Goal: Task Accomplishment & Management: Use online tool/utility

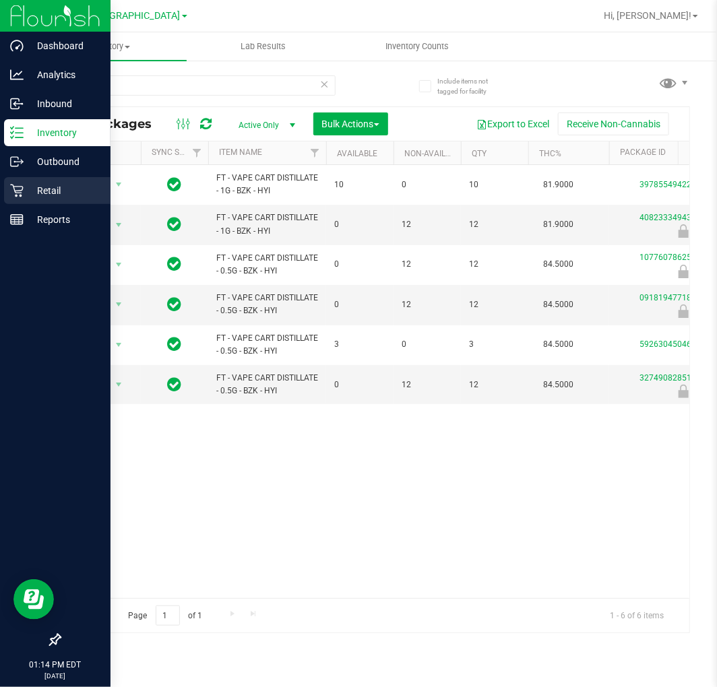
click at [18, 197] on div "Retail" at bounding box center [57, 190] width 106 height 27
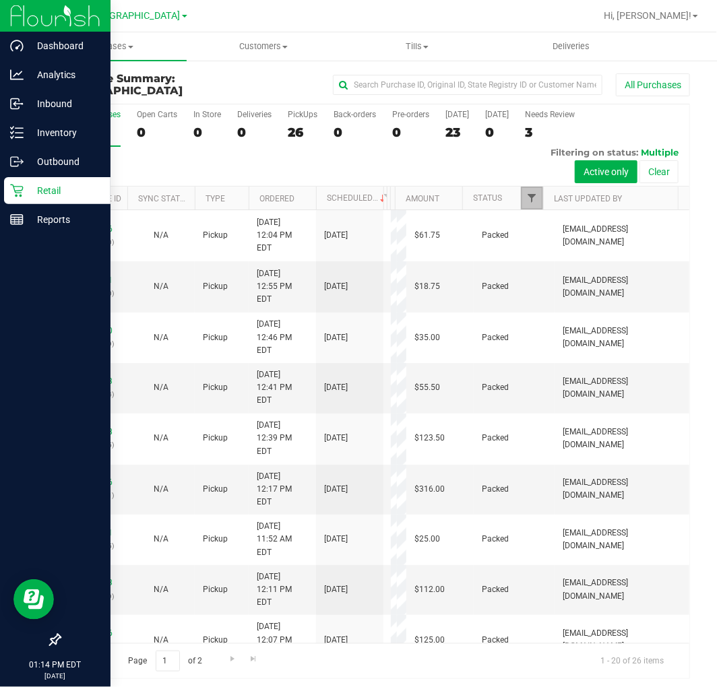
click at [526, 198] on span "Filter" at bounding box center [531, 198] width 11 height 11
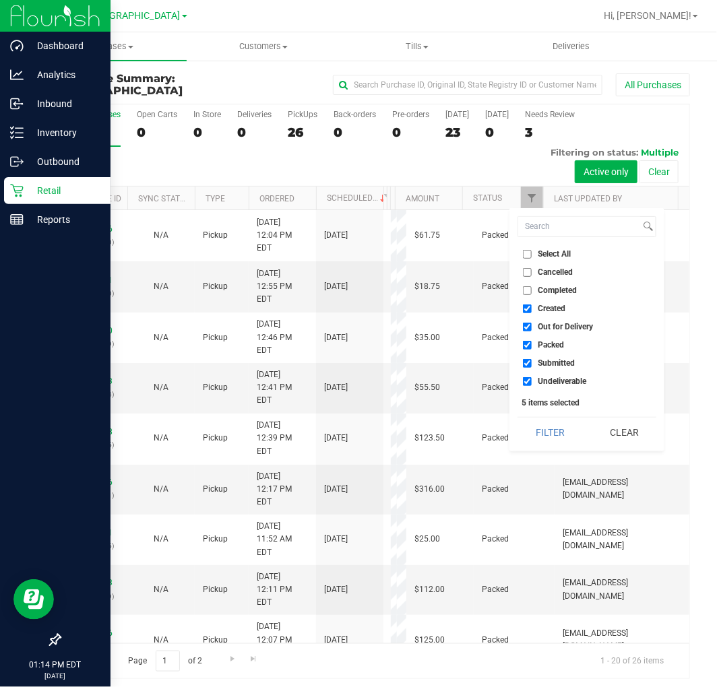
click at [553, 254] on span "Select All" at bounding box center [554, 254] width 33 height 8
click at [531, 254] on input "Select All" at bounding box center [527, 254] width 9 height 9
checkbox input "true"
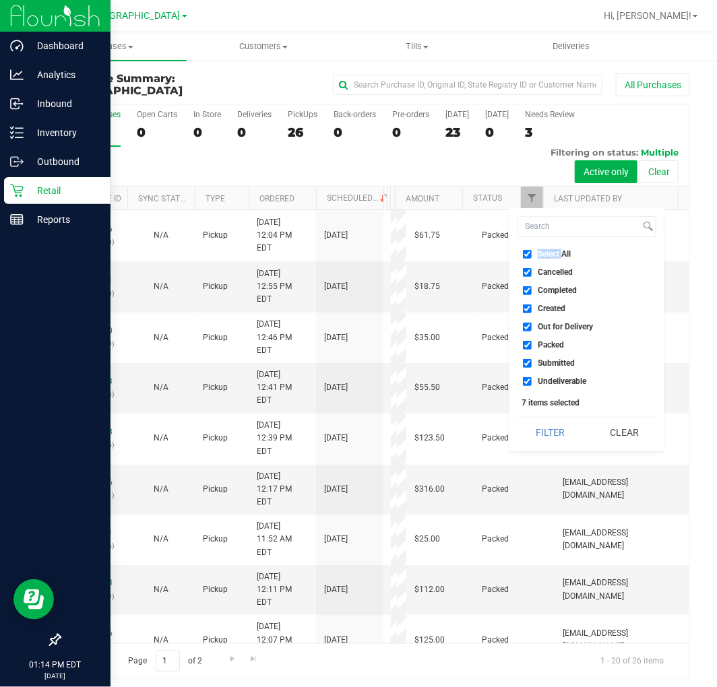
click at [553, 254] on span "Select All" at bounding box center [554, 254] width 33 height 8
click at [531, 254] on input "Select All" at bounding box center [527, 254] width 9 height 9
checkbox input "false"
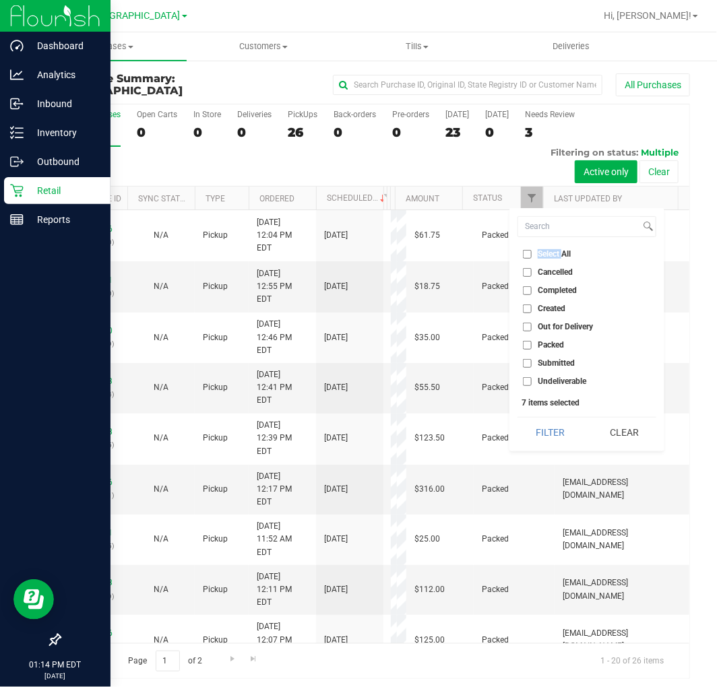
checkbox input "false"
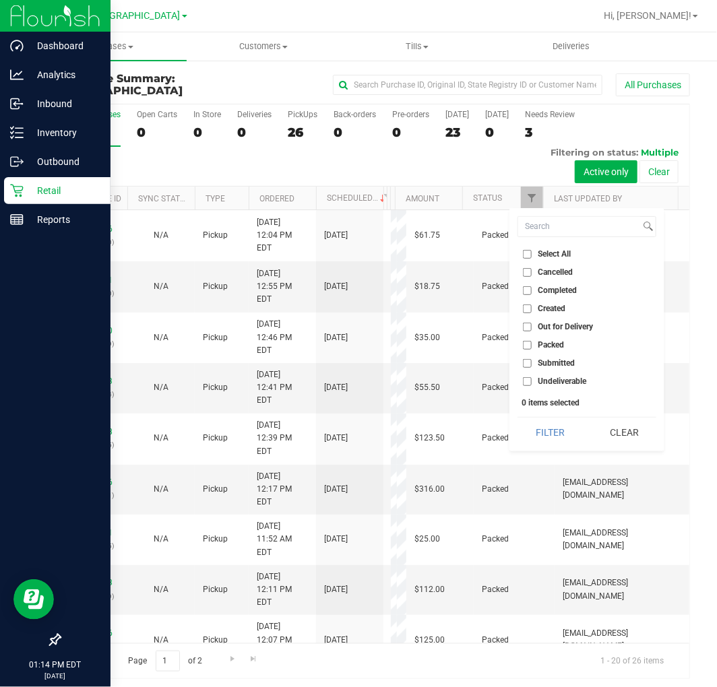
drag, startPoint x: 564, startPoint y: 359, endPoint x: 569, endPoint y: 394, distance: 35.3
click at [564, 360] on span "Submitted" at bounding box center [556, 363] width 37 height 8
click at [531, 360] on input "Submitted" at bounding box center [527, 363] width 9 height 9
checkbox input "true"
click at [557, 423] on button "Filter" at bounding box center [549, 433] width 65 height 30
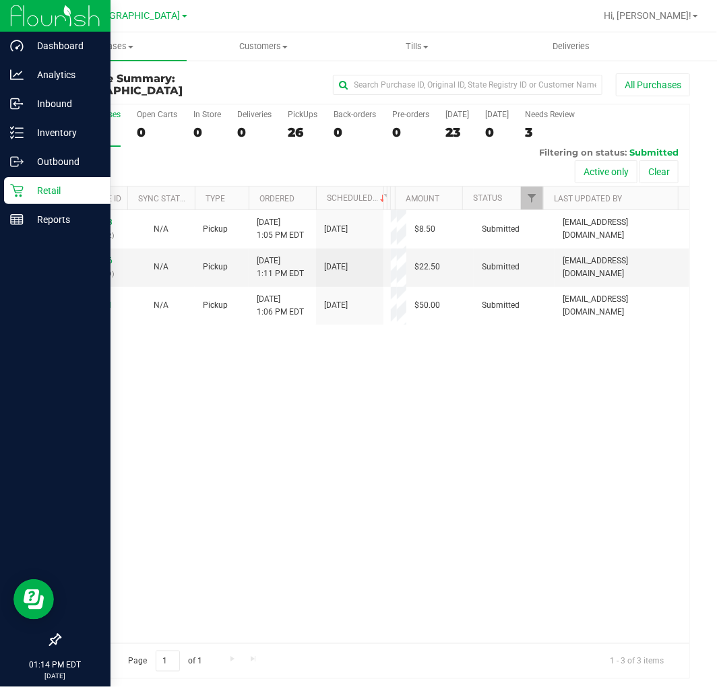
click at [458, 413] on div "11843913 (317138522) N/A Pickup [DATE] 1:05 PM EDT 8/25/2025 $8.50 Submitted [E…" at bounding box center [374, 426] width 629 height 433
click at [299, 404] on div "11843913 (317138522) N/A Pickup [DATE] 1:05 PM EDT 8/25/2025 $8.50 Submitted [E…" at bounding box center [374, 426] width 629 height 433
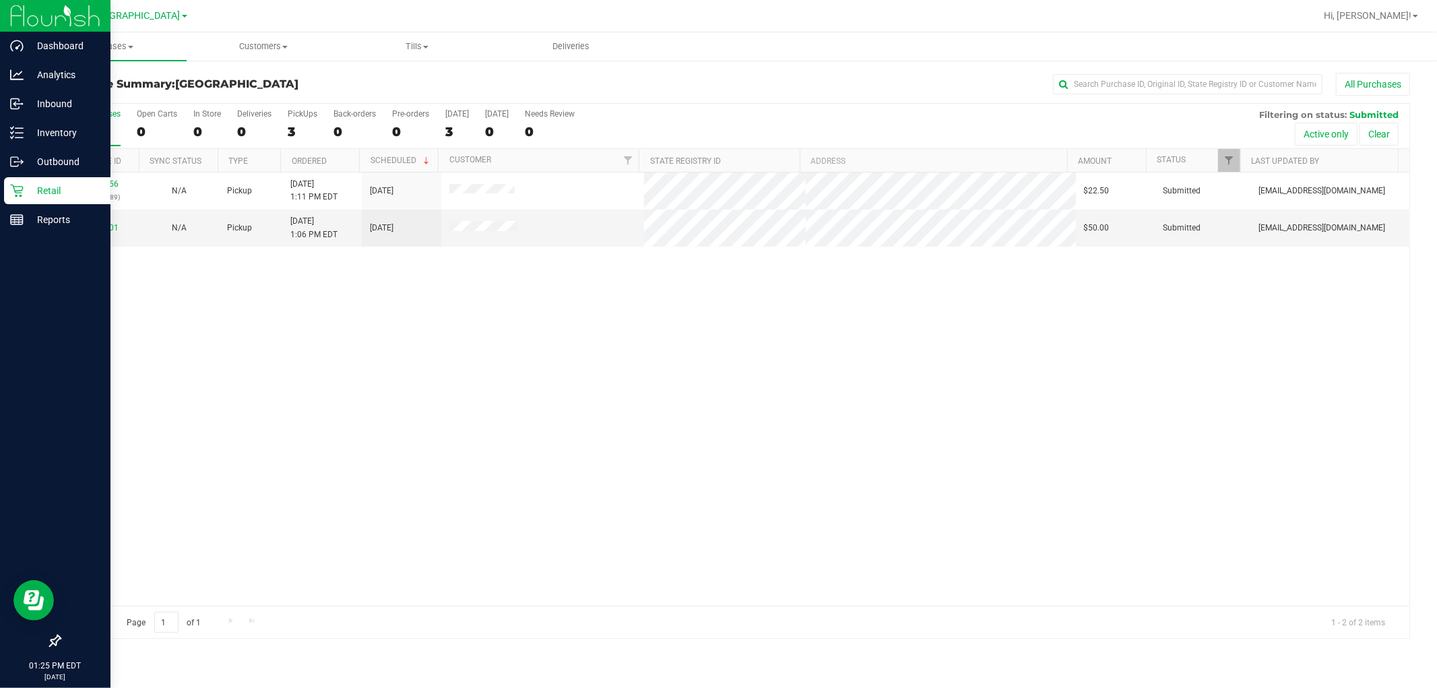
click at [606, 492] on div "11843956 (317139689) N/A Pickup [DATE] 1:11 PM EDT 8/25/2025 $22.50 Submitted […" at bounding box center [734, 388] width 1349 height 433
click at [465, 509] on div "11843956 (317139689) N/A Pickup [DATE] 1:11 PM EDT 8/25/2025 $22.50 Submitted […" at bounding box center [734, 388] width 1349 height 433
click at [263, 49] on span "Customers" at bounding box center [263, 46] width 153 height 12
click at [239, 79] on span "All customers" at bounding box center [235, 80] width 97 height 11
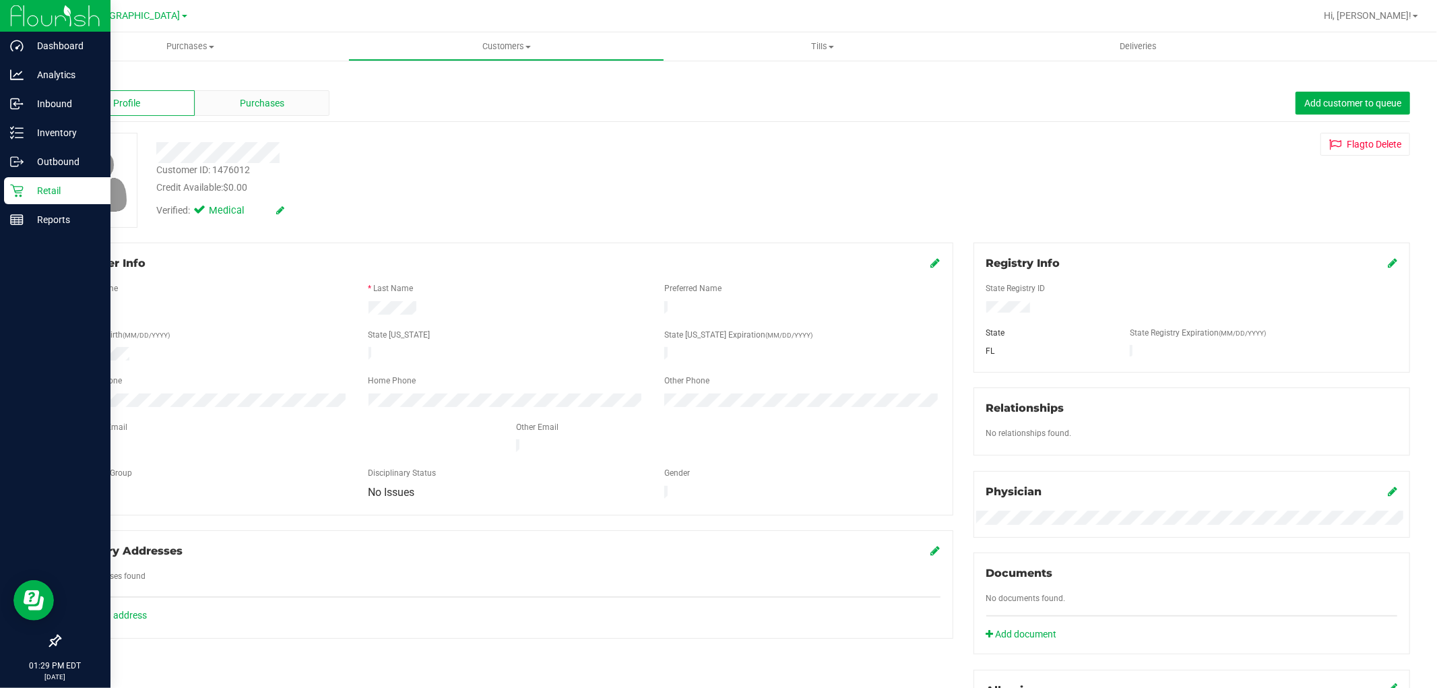
click at [249, 108] on span "Purchases" at bounding box center [262, 103] width 44 height 14
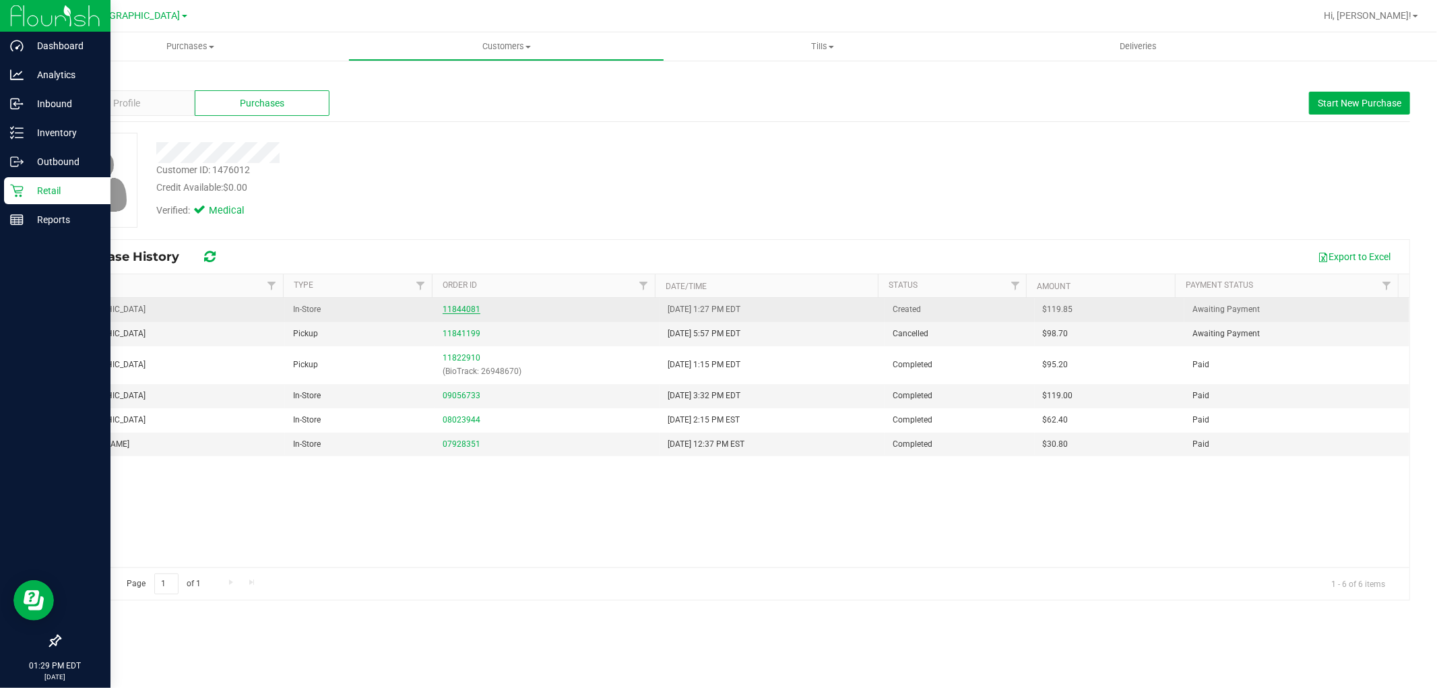
click at [462, 308] on link "11844081" at bounding box center [462, 308] width 38 height 9
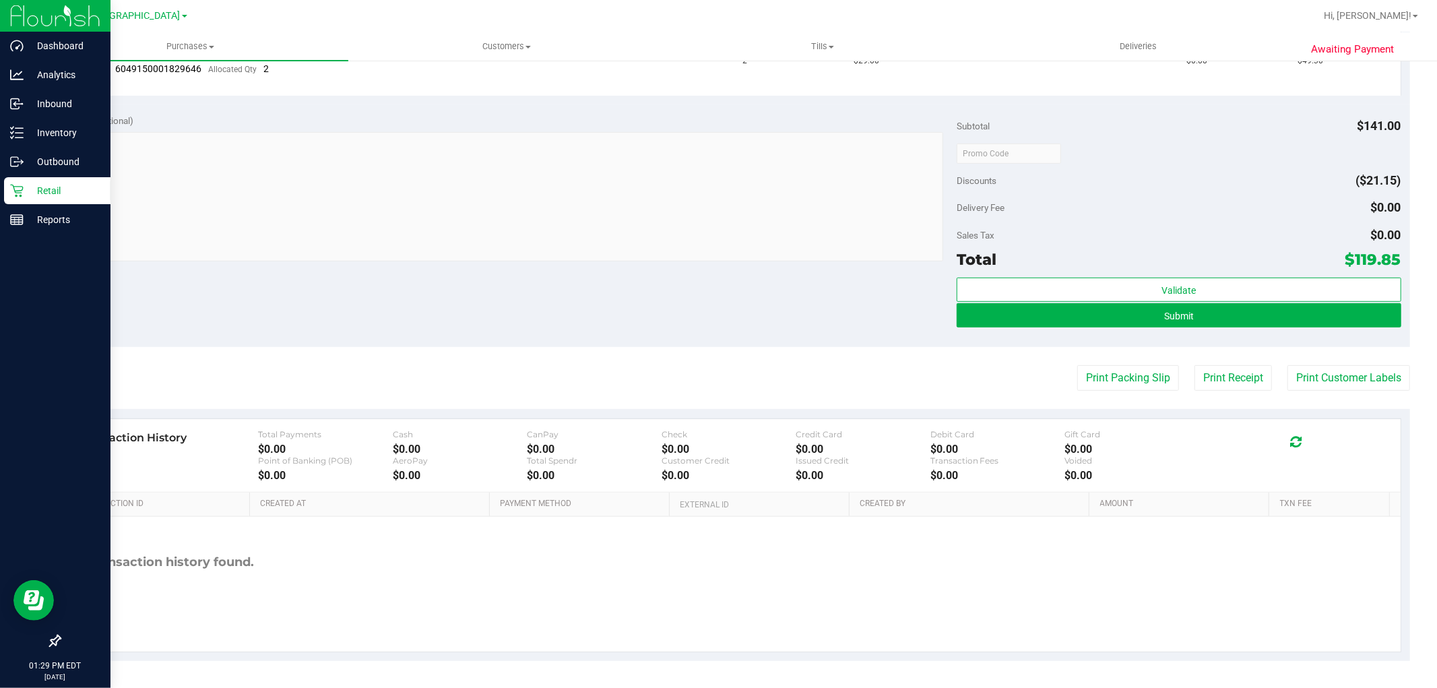
scroll to position [543, 0]
click at [716, 313] on button "Submit" at bounding box center [1179, 315] width 444 height 24
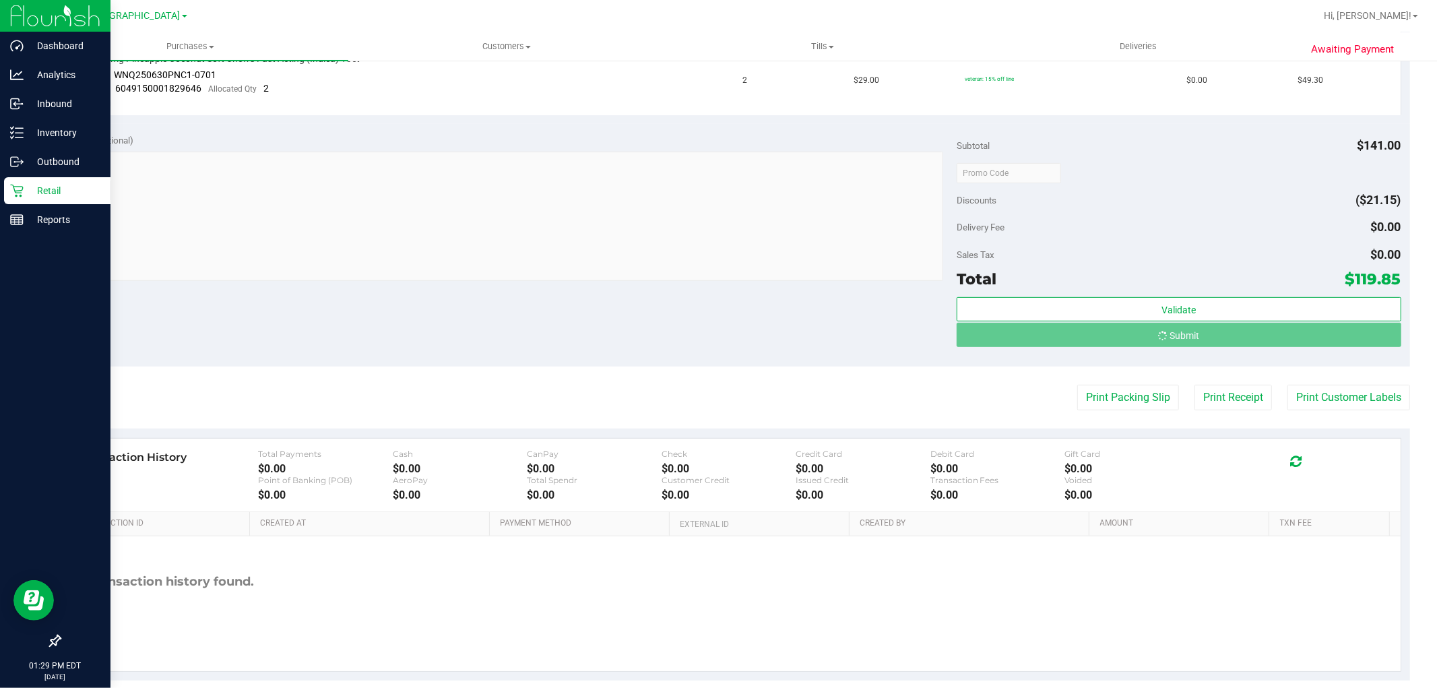
scroll to position [501, 0]
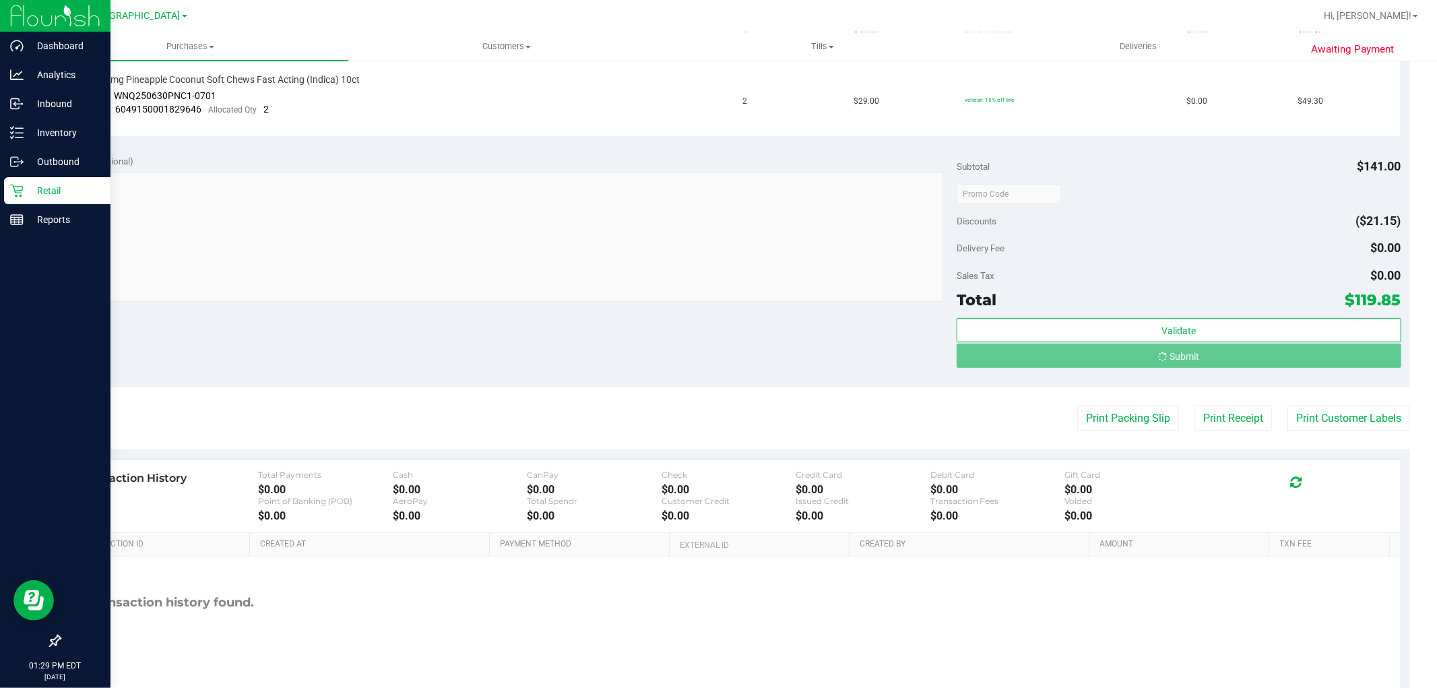
click at [716, 380] on div "Purchases Summary of purchases Fulfillment All purchases Customers All customer…" at bounding box center [734, 359] width 1404 height 655
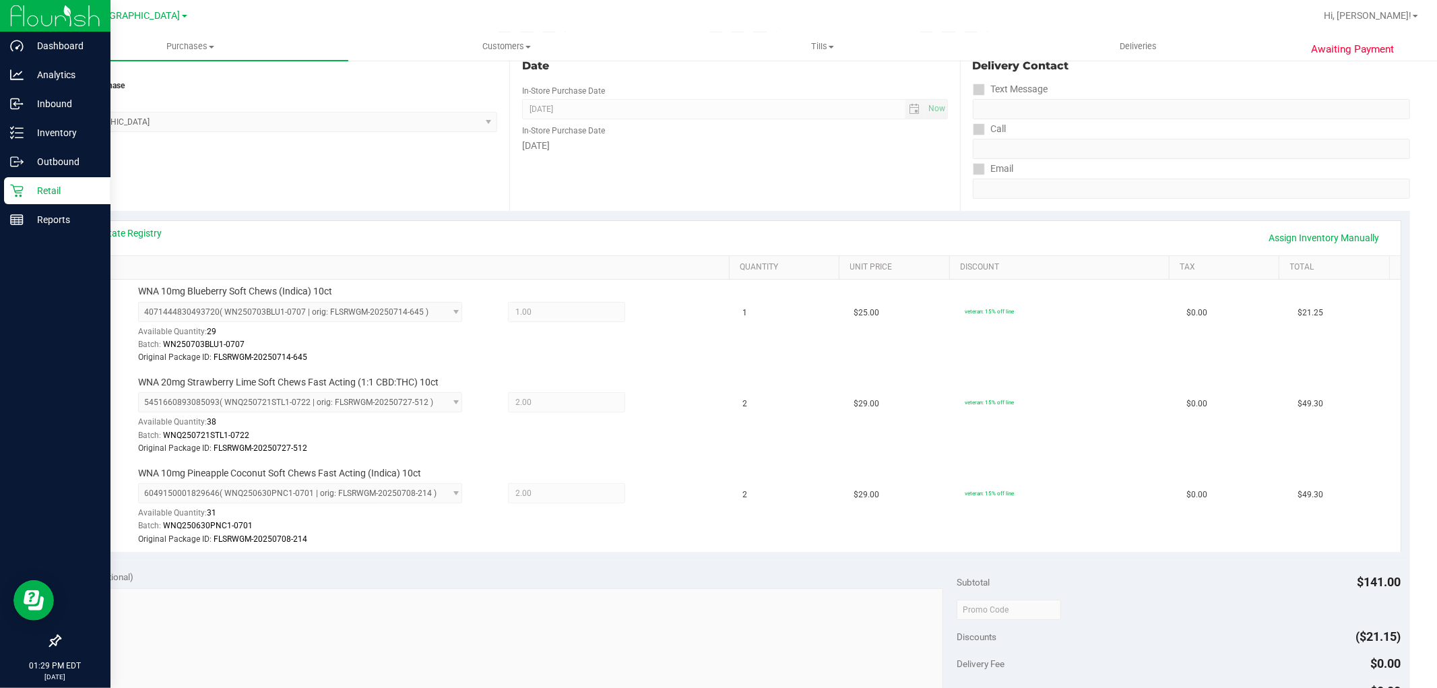
scroll to position [0, 0]
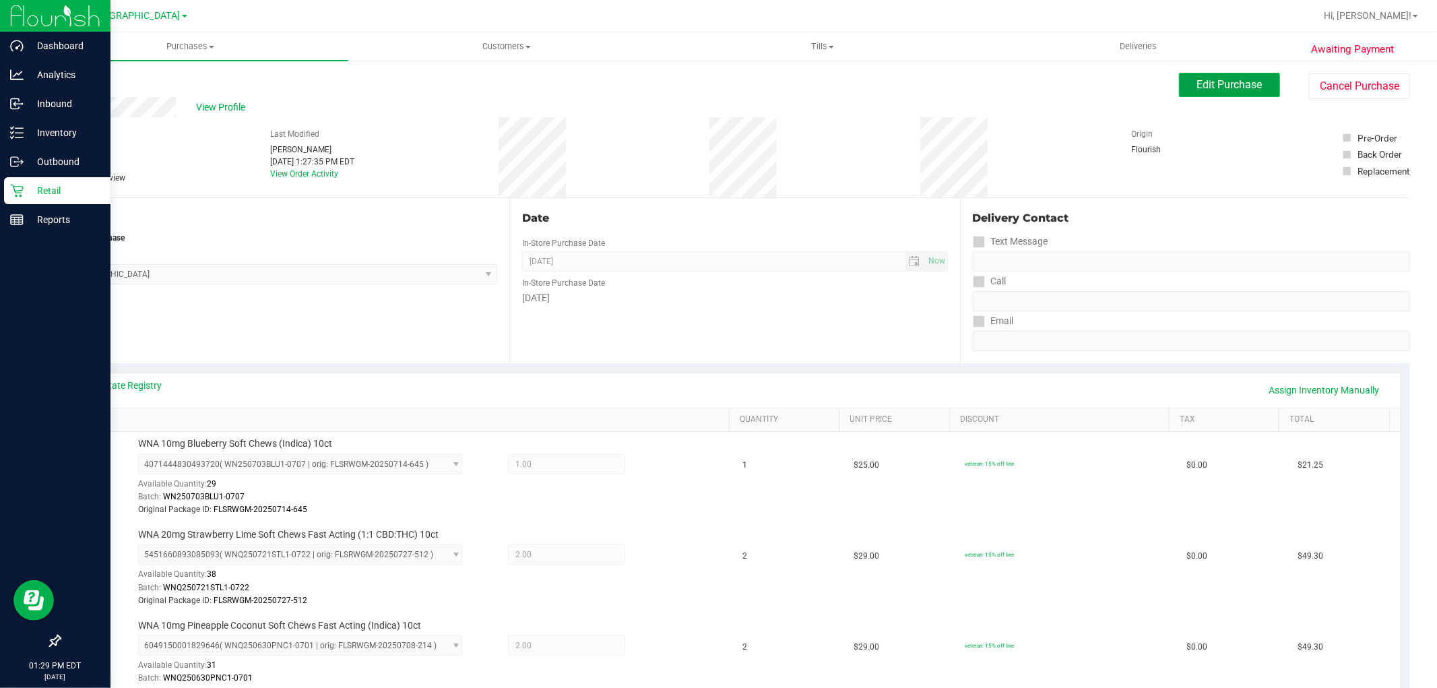
click at [716, 79] on span "Edit Purchase" at bounding box center [1229, 84] width 65 height 13
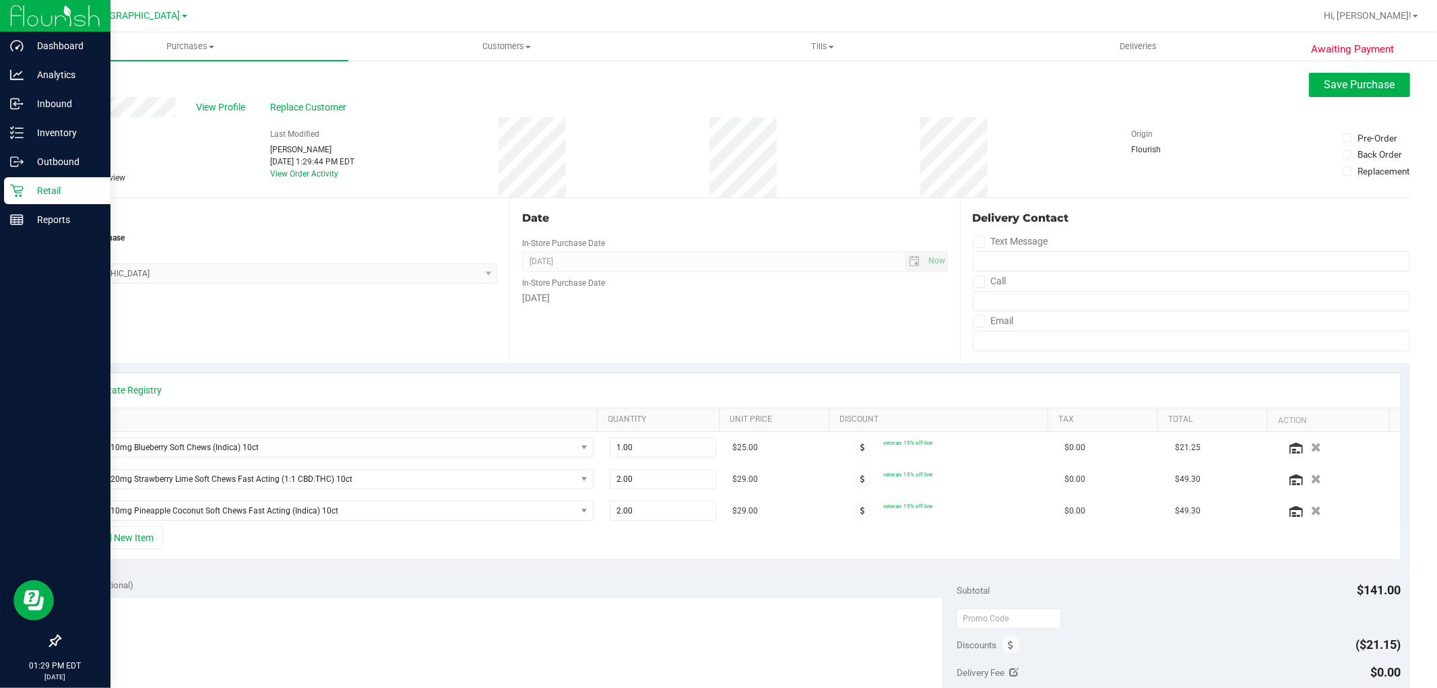
scroll to position [224, 0]
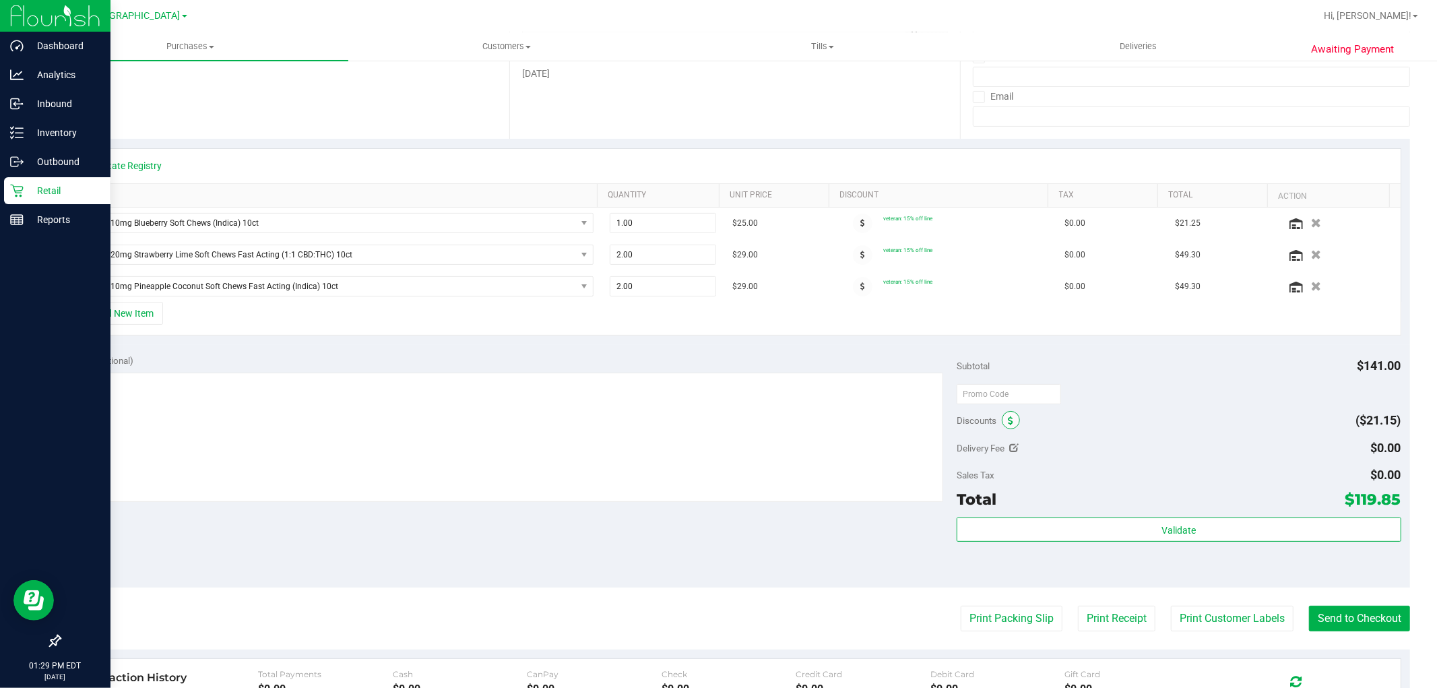
click at [716, 412] on span at bounding box center [1011, 420] width 18 height 18
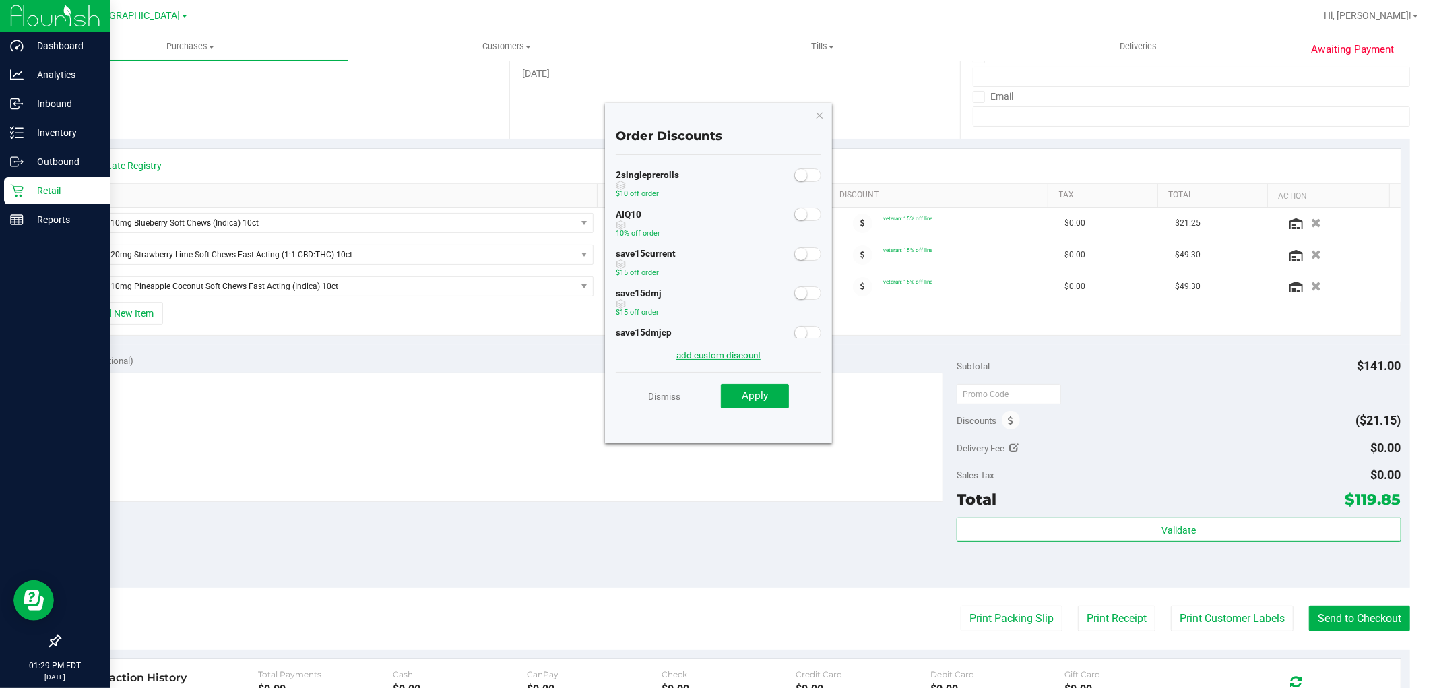
click at [705, 352] on link "add custom discount" at bounding box center [718, 355] width 84 height 11
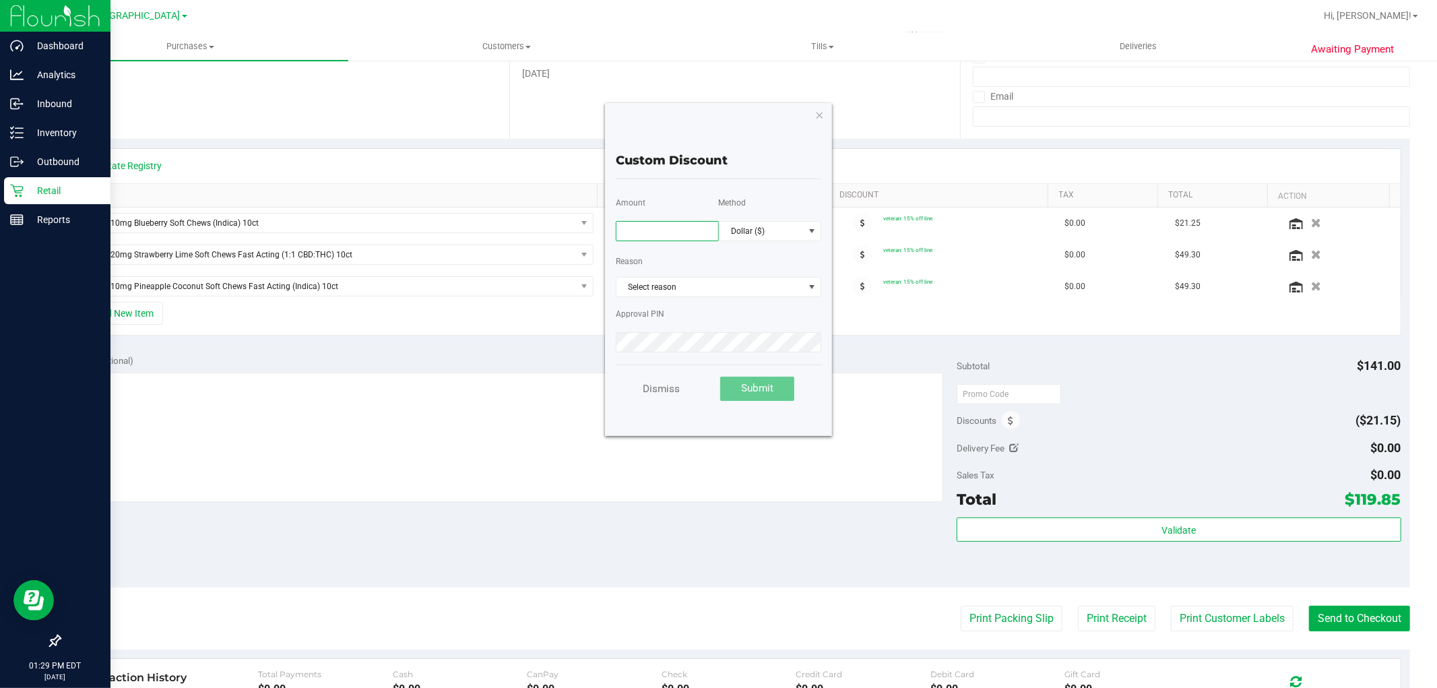
click at [664, 237] on input "text" at bounding box center [667, 231] width 103 height 20
type input "5.00"
click at [716, 230] on span "Dollar ($)" at bounding box center [761, 231] width 85 height 19
click at [716, 282] on li "Percentage (%)" at bounding box center [770, 278] width 102 height 23
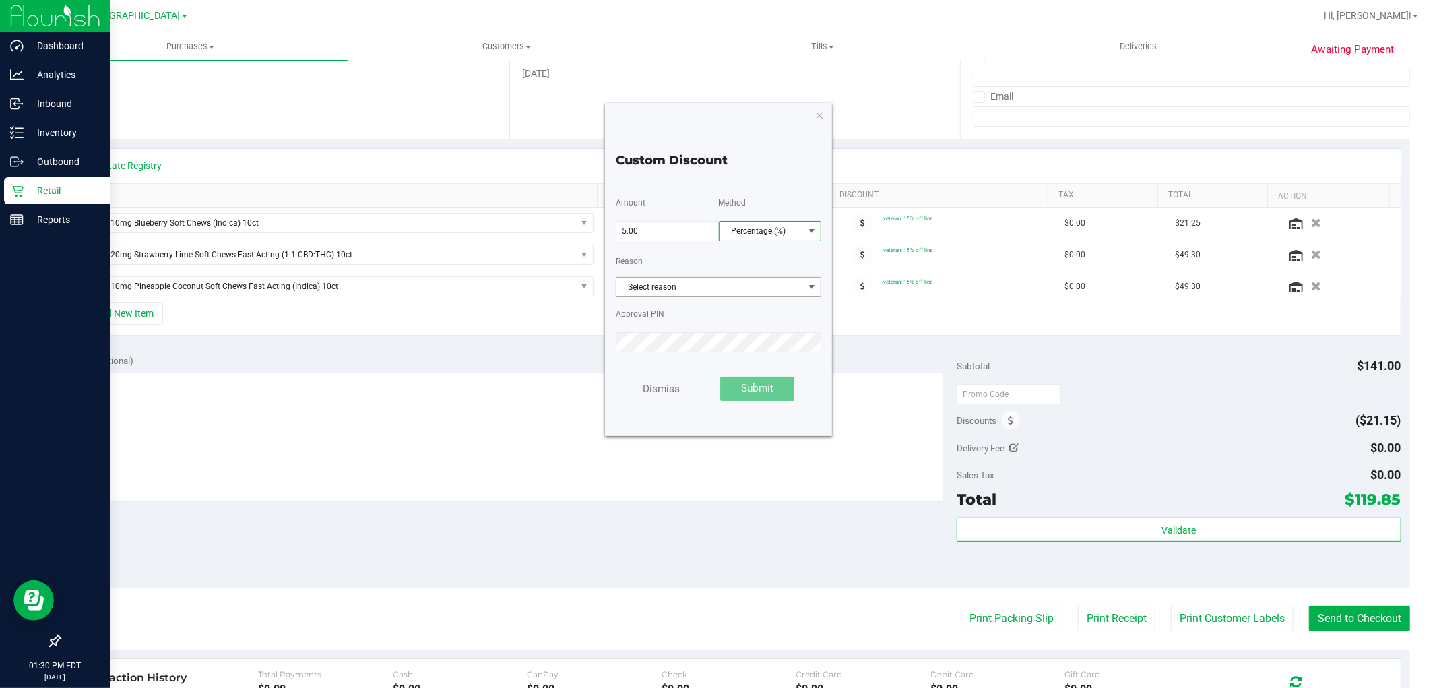
click at [692, 278] on span "Select reason" at bounding box center [710, 287] width 188 height 19
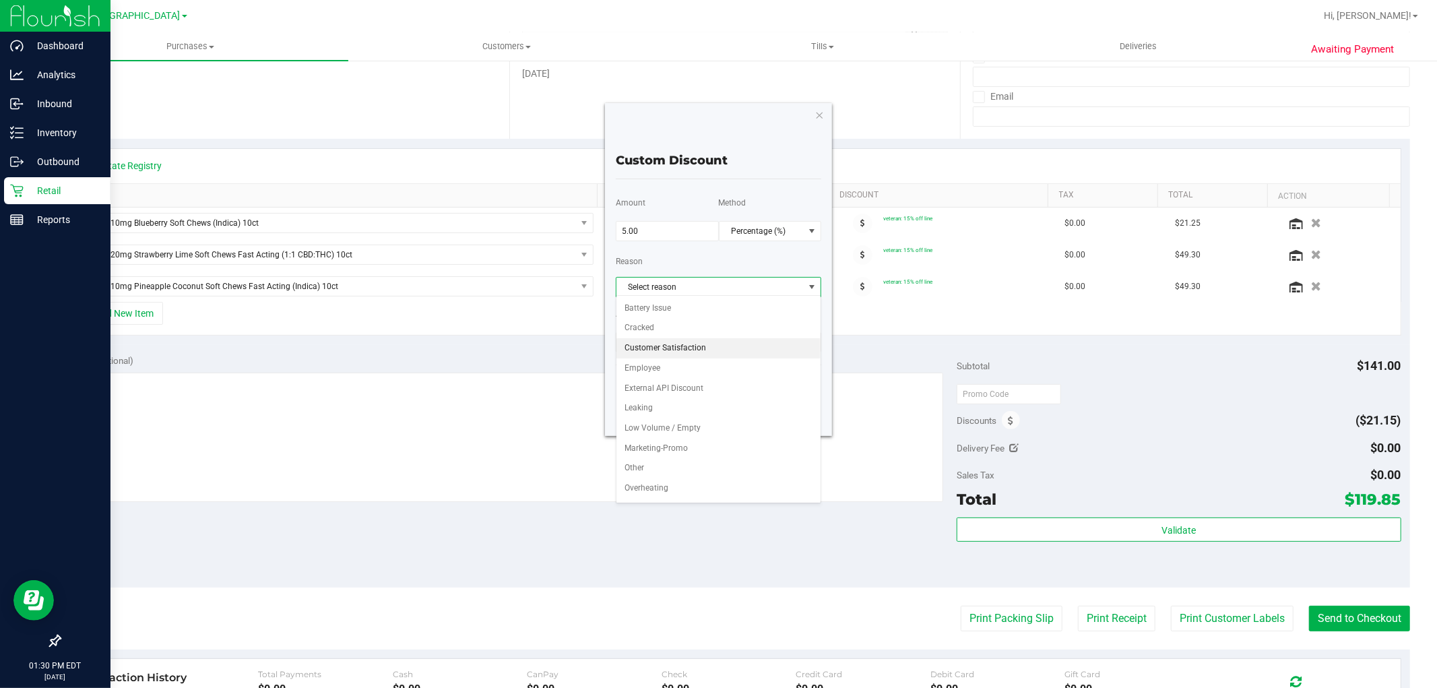
click at [663, 348] on li "Customer Satisfaction" at bounding box center [718, 348] width 205 height 20
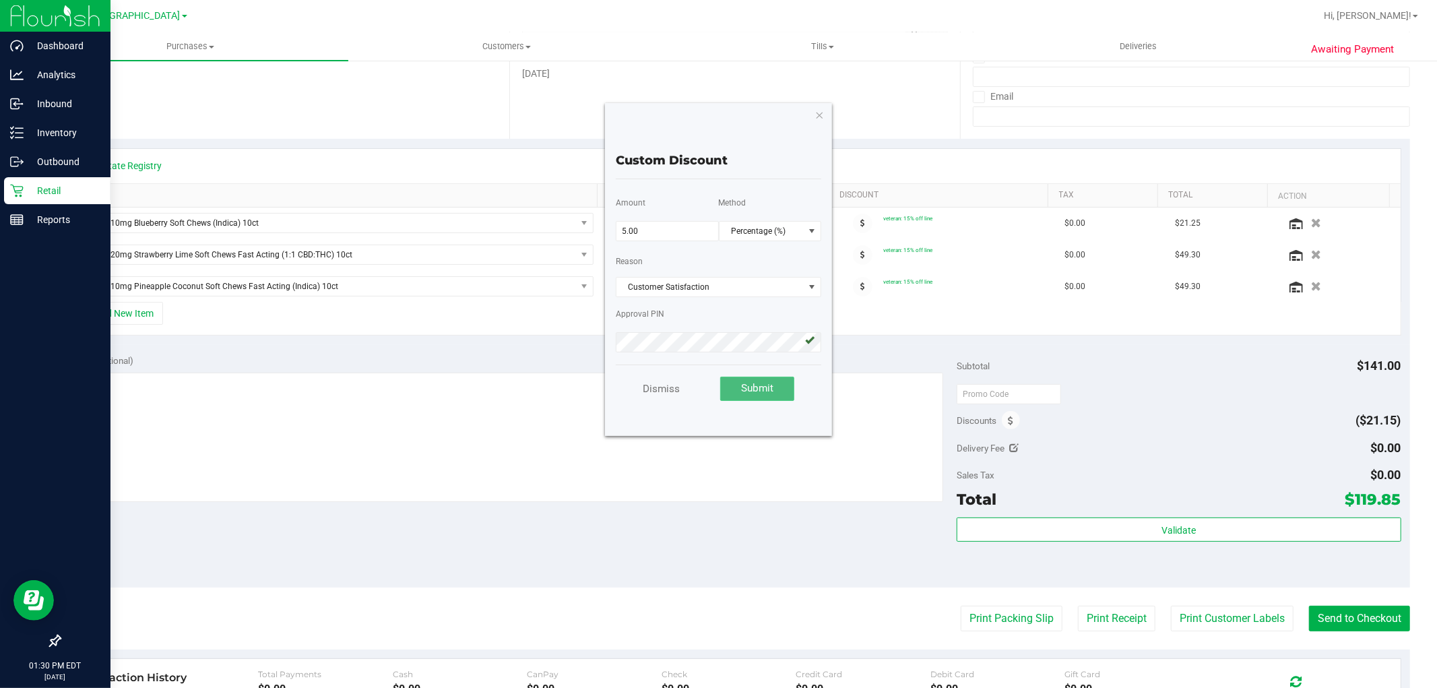
click at [716, 394] on button "Submit" at bounding box center [757, 389] width 74 height 24
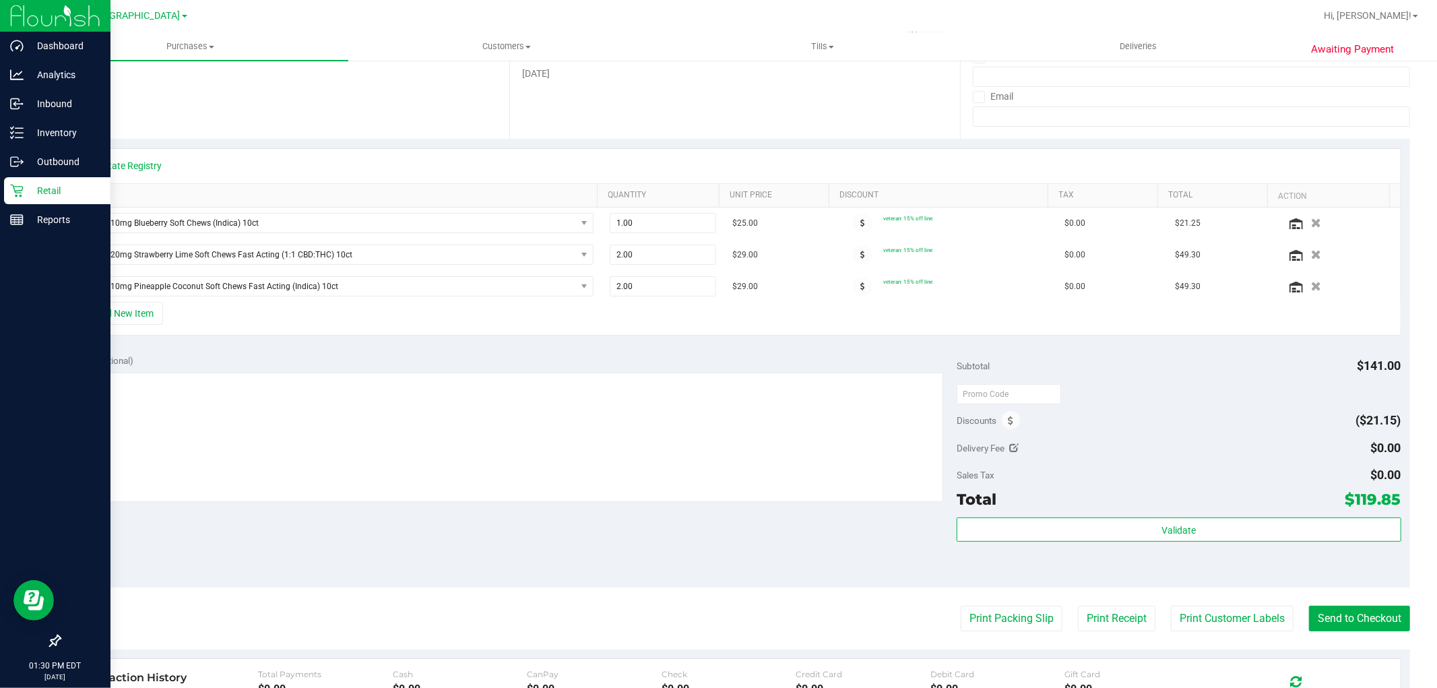
drag, startPoint x: 885, startPoint y: 566, endPoint x: 897, endPoint y: 569, distance: 11.9
click at [716, 567] on div "Notes (optional) Subtotal $141.00 Discounts ($21.15) Delivery Fee $0.00 Sales T…" at bounding box center [734, 466] width 1351 height 243
click at [716, 224] on span at bounding box center [863, 224] width 20 height 20
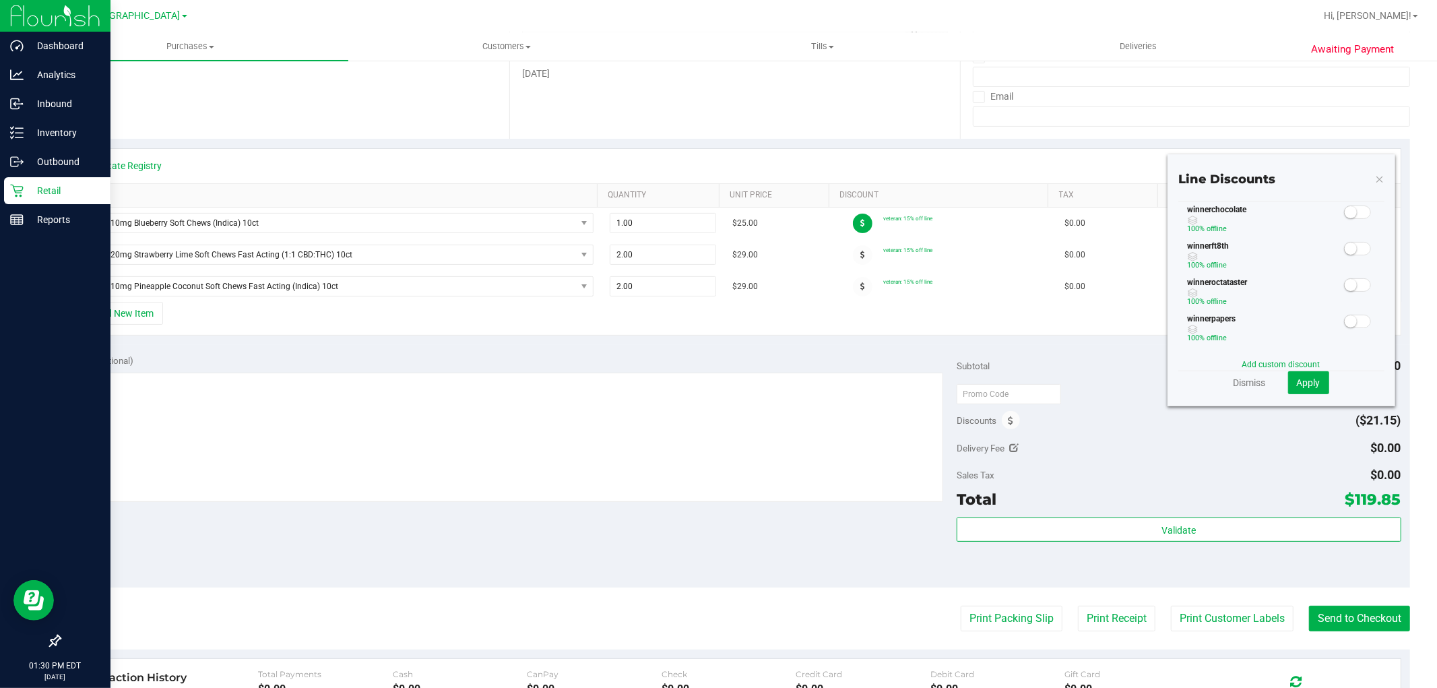
scroll to position [502, 0]
click at [716, 383] on link "Dismiss" at bounding box center [1249, 382] width 32 height 13
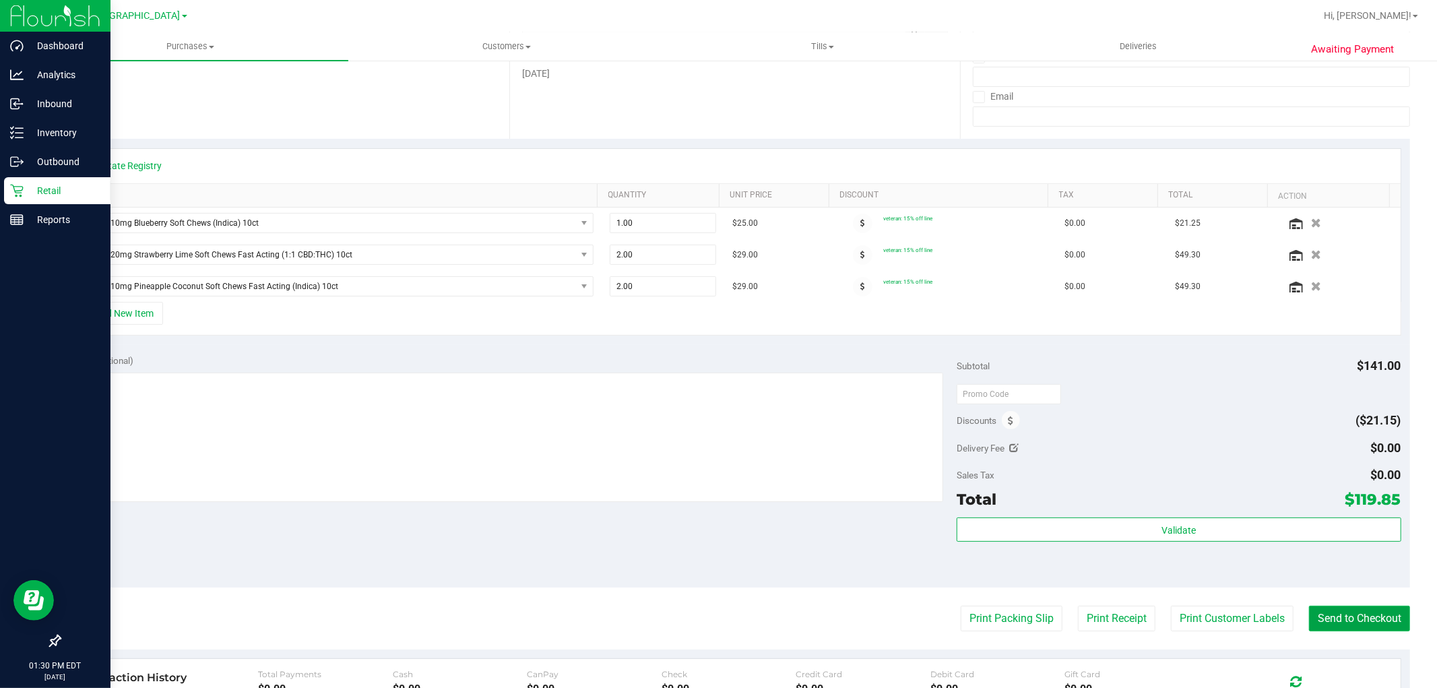
click at [716, 616] on button "Send to Checkout" at bounding box center [1359, 619] width 101 height 26
